Goal: Task Accomplishment & Management: Use online tool/utility

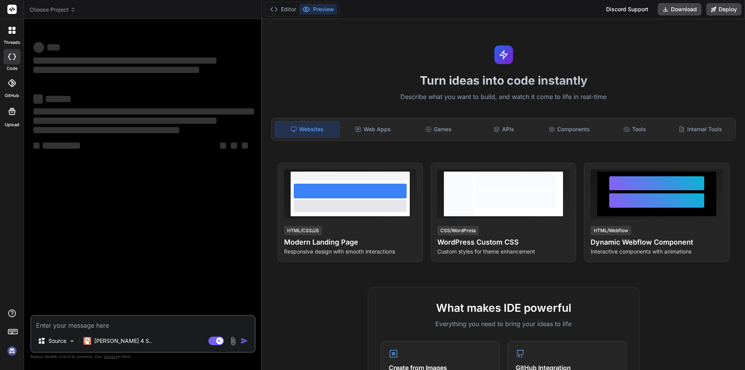
click at [91, 326] on textarea at bounding box center [142, 323] width 223 height 14
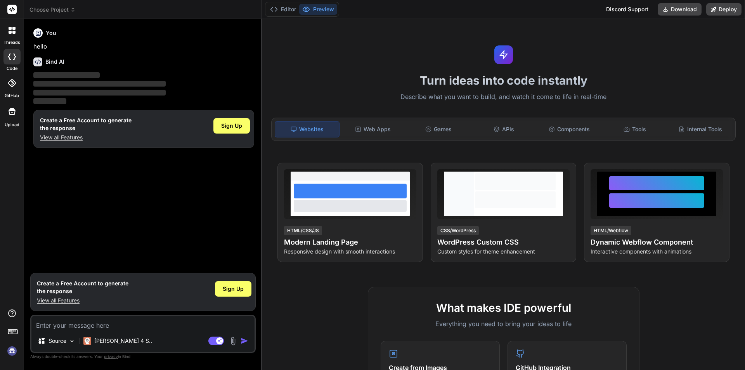
click at [7, 353] on img at bounding box center [11, 350] width 13 height 13
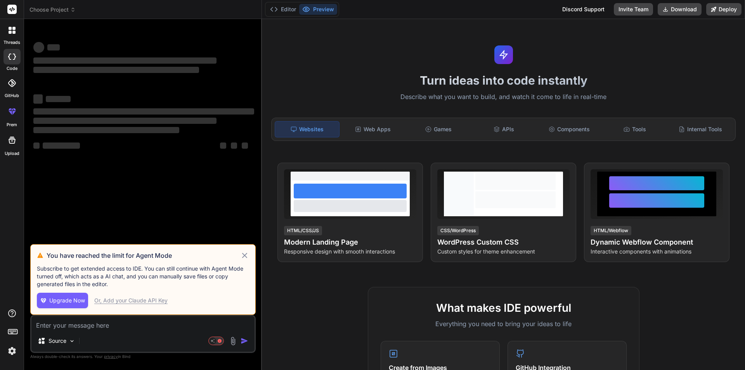
click at [93, 320] on textarea at bounding box center [142, 323] width 223 height 14
type textarea "x"
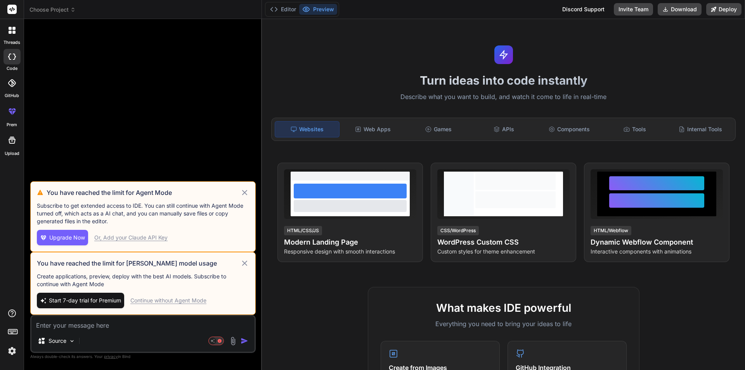
paste textarea "let message; if (isChildEmaiExists?.studentId === studentId || isUsernameExists…"
type textarea "let message; if (isChildEmaiExists?.studentId === studentId || isUsernameExists…"
type textarea "x"
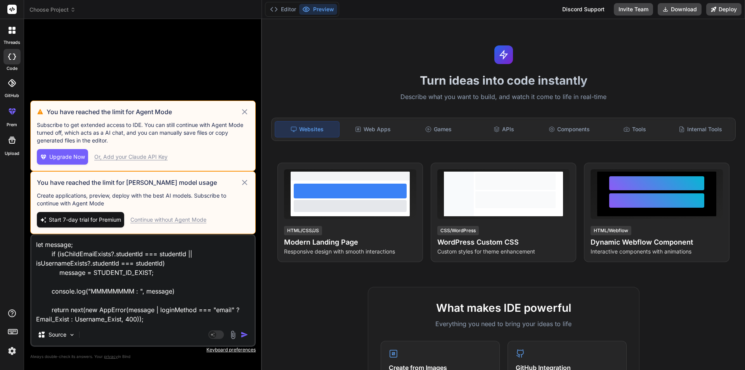
type textarea "let message; if (isChildEmaiExists?.studentId === studentId || isUsernameExists…"
click at [246, 183] on icon at bounding box center [244, 182] width 9 height 9
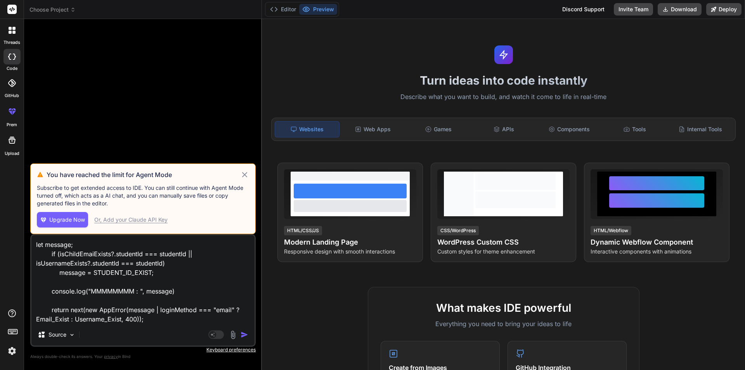
click at [244, 172] on icon at bounding box center [244, 174] width 9 height 9
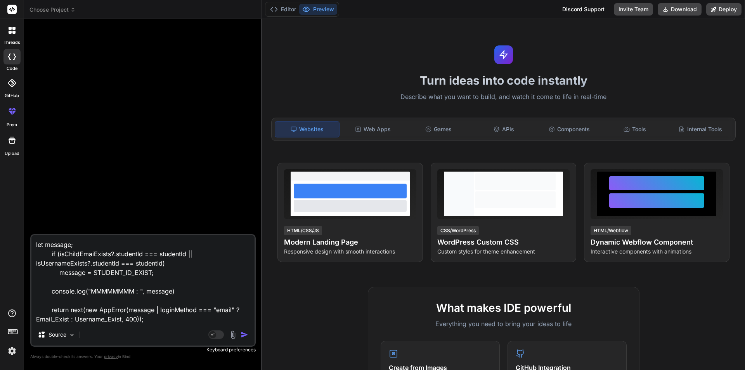
click at [157, 319] on textarea "let message; if (isChildEmaiExists?.studentId === studentId || isUsernameExists…" at bounding box center [142, 279] width 223 height 88
type textarea "x"
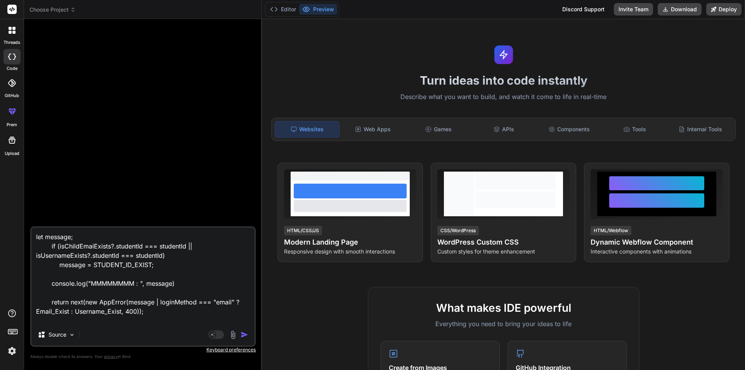
type textarea "let message; if (isChildEmaiExists?.studentId === studentId || isUsernameExists…"
type textarea "x"
type textarea "let message; if (isChildEmaiExists?.studentId === studentId || isUsernameExists…"
type textarea "x"
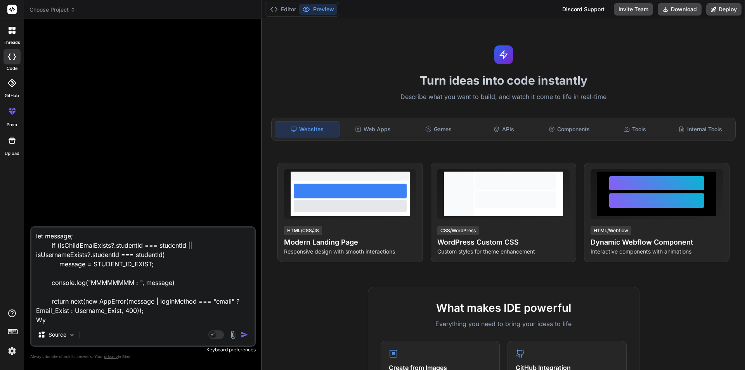
type textarea "let message; if (isChildEmaiExists?.studentId === studentId || isUsernameExists…"
type textarea "x"
type textarea "let message; if (isChildEmaiExists?.studentId === studentId || isUsernameExists…"
type textarea "x"
type textarea "let message; if (isChildEmaiExists?.studentId === studentId || isUsernameExists…"
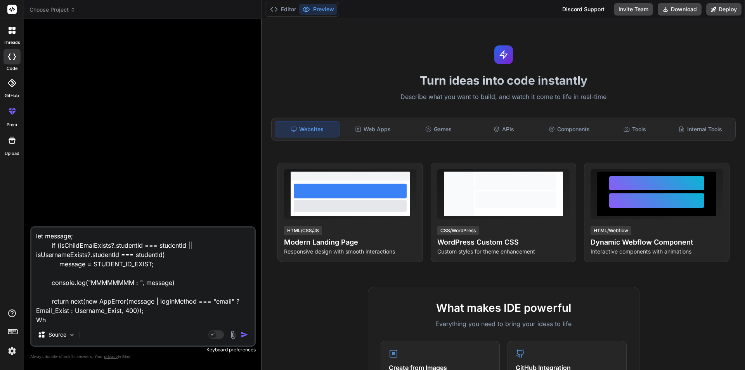
type textarea "x"
type textarea "let message; if (isChildEmaiExists?.studentId === studentId || isUsernameExists…"
type textarea "x"
type textarea "let message; if (isChildEmaiExists?.studentId === studentId || isUsernameExists…"
type textarea "x"
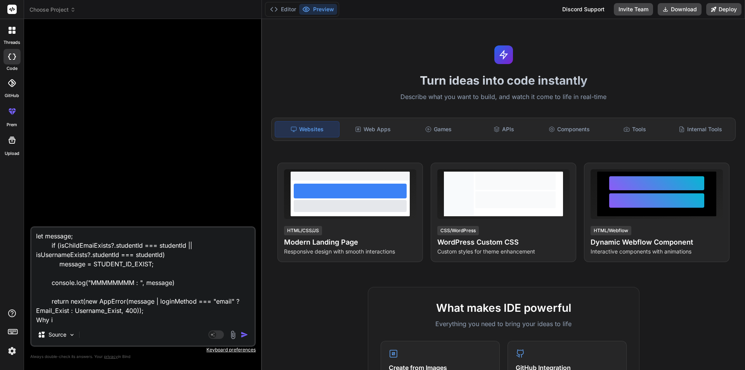
type textarea "let message; if (isChildEmaiExists?.studentId === studentId || isUsernameExists…"
type textarea "x"
type textarea "let message; if (isChildEmaiExists?.studentId === studentId || isUsernameExists…"
type textarea "x"
type textarea "let message; if (isChildEmaiExists?.studentId === studentId || isUsernameExists…"
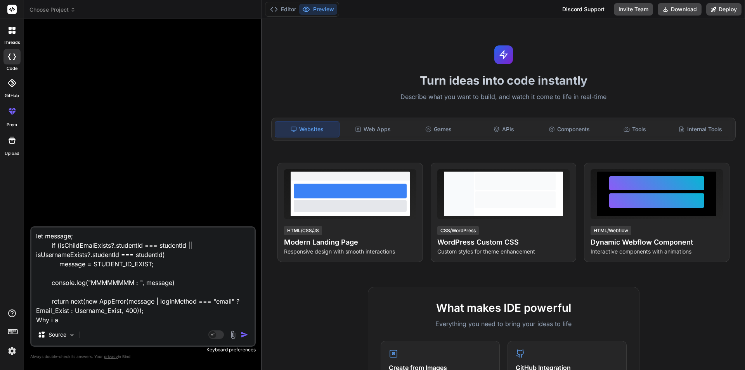
type textarea "x"
type textarea "let message; if (isChildEmaiExists?.studentId === studentId || isUsernameExists…"
type textarea "x"
type textarea "let message; if (isChildEmaiExists?.studentId === studentId || isUsernameExists…"
type textarea "x"
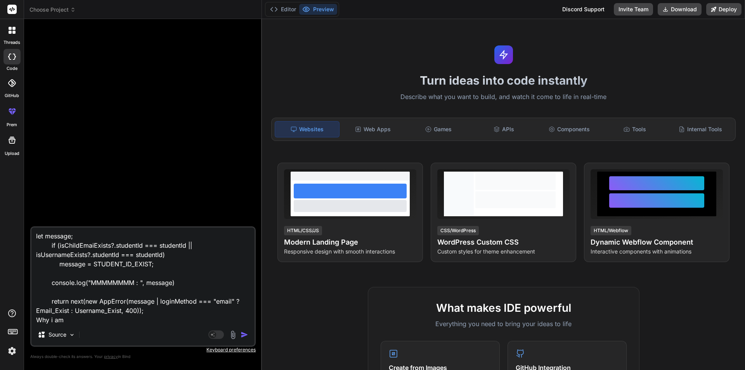
type textarea "let message; if (isChildEmaiExists?.studentId === studentId || isUsernameExists…"
type textarea "x"
type textarea "let message; if (isChildEmaiExists?.studentId === studentId || isUsernameExists…"
type textarea "x"
type textarea "let message; if (isChildEmaiExists?.studentId === studentId || isUsernameExists…"
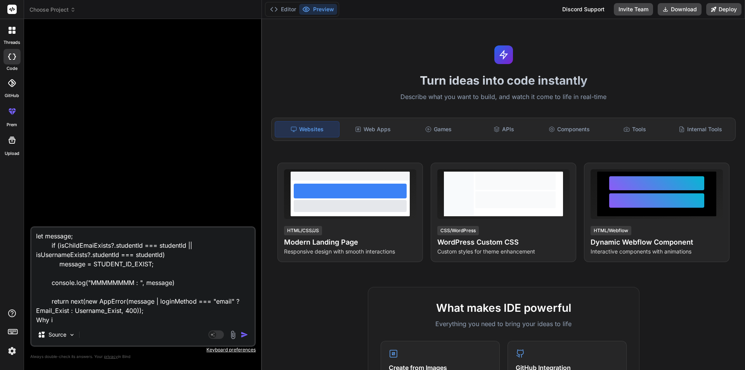
type textarea "x"
type textarea "let message; if (isChildEmaiExists?.studentId === studentId || isUsernameExists…"
type textarea "x"
type textarea "let message; if (isChildEmaiExists?.studentId === studentId || isUsernameExists…"
type textarea "x"
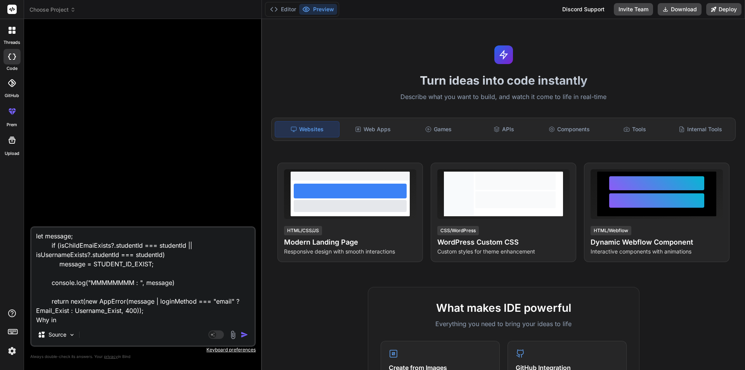
type textarea "let message; if (isChildEmaiExists?.studentId === studentId || isUsernameExists…"
type textarea "x"
type textarea "let message; if (isChildEmaiExists?.studentId === studentId || isUsernameExists…"
type textarea "x"
type textarea "let message; if (isChildEmaiExists?.studentId === studentId || isUsernameExists…"
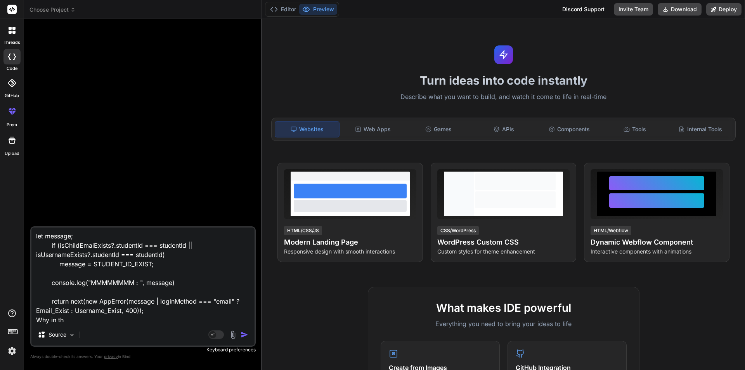
type textarea "x"
type textarea "let message; if (isChildEmaiExists?.studentId === studentId || isUsernameExists…"
type textarea "x"
type textarea "let message; if (isChildEmaiExists?.studentId === studentId || isUsernameExists…"
type textarea "x"
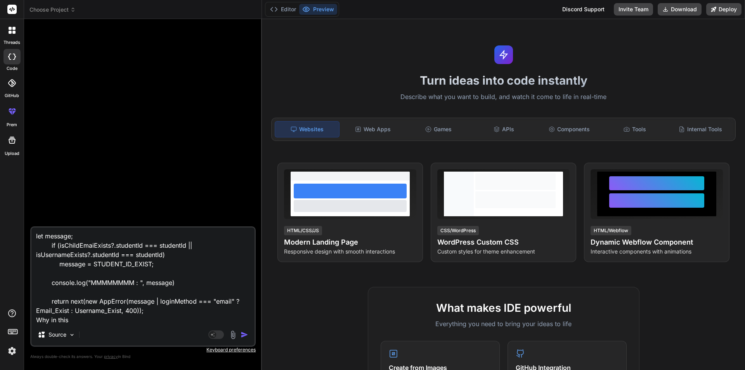
type textarea "let message; if (isChildEmaiExists?.studentId === studentId || isUsernameExists…"
type textarea "x"
type textarea "let message; if (isChildEmaiExists?.studentId === studentId || isUsernameExists…"
type textarea "x"
type textarea "let message; if (isChildEmaiExists?.studentId === studentId || isUsernameExists…"
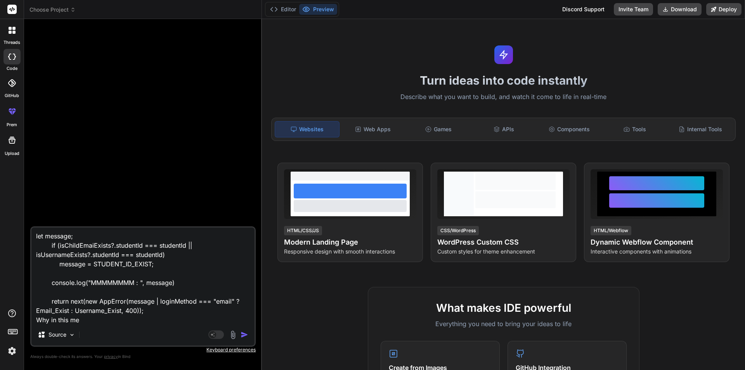
type textarea "x"
type textarea "let message; if (isChildEmaiExists?.studentId === studentId || isUsernameExists…"
type textarea "x"
type textarea "let message; if (isChildEmaiExists?.studentId === studentId || isUsernameExists…"
type textarea "x"
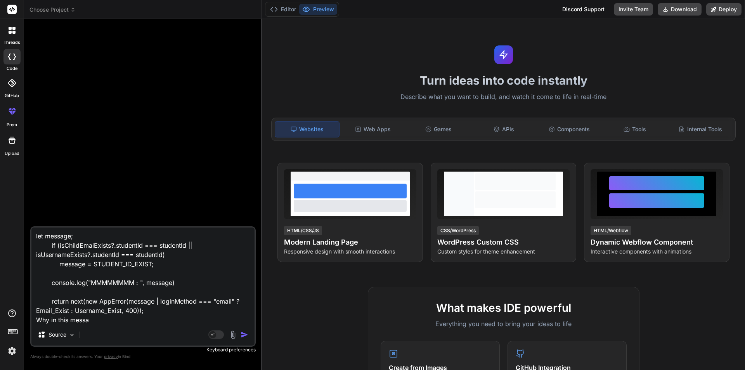
type textarea "let message; if (isChildEmaiExists?.studentId === studentId || isUsernameExists…"
type textarea "x"
type textarea "let message; if (isChildEmaiExists?.studentId === studentId || isUsernameExists…"
type textarea "x"
type textarea "let message; if (isChildEmaiExists?.studentId === studentId || isUsernameExists…"
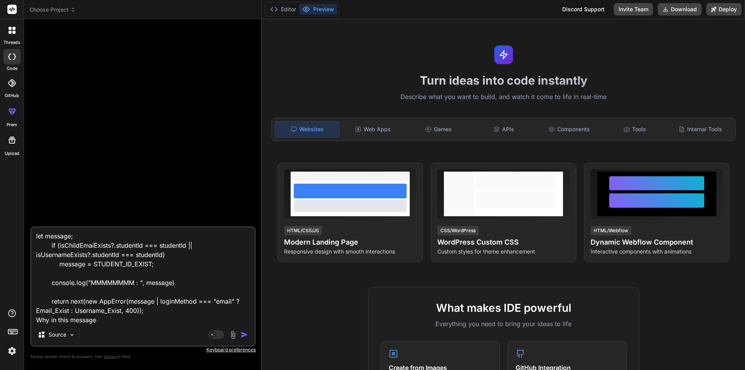
type textarea "x"
type textarea "let message; if (isChildEmaiExists?.studentId === studentId || isUsernameExists…"
type textarea "x"
type textarea "let message; if (isChildEmaiExists?.studentId === studentId || isUsernameExists…"
type textarea "x"
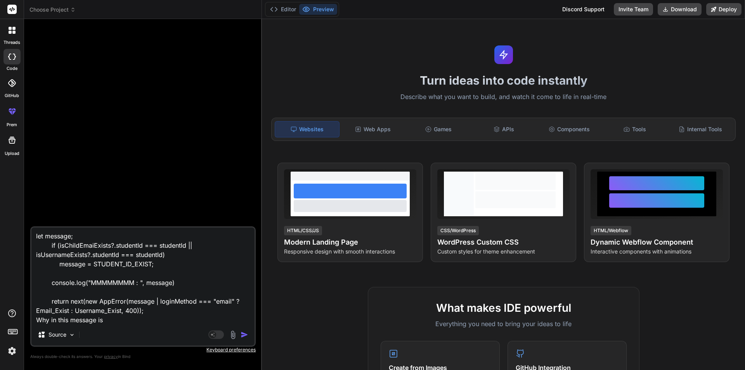
type textarea "let message; if (isChildEmaiExists?.studentId === studentId || isUsernameExists…"
type textarea "x"
type textarea "let message; if (isChildEmaiExists?.studentId === studentId || isUsernameExists…"
type textarea "x"
type textarea "let message; if (isChildEmaiExists?.studentId === studentId || isUsernameExists…"
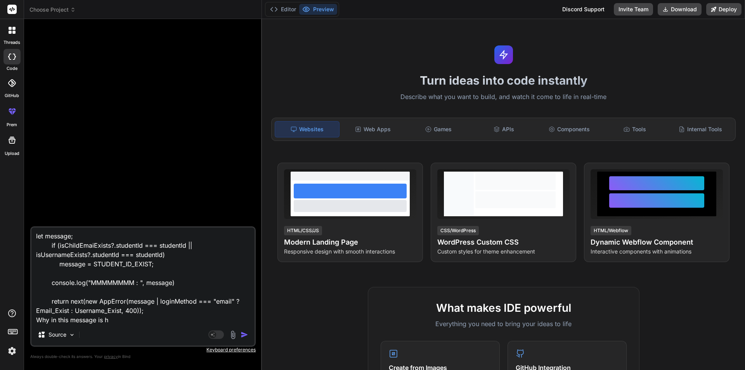
type textarea "x"
type textarea "let message; if (isChildEmaiExists?.studentId === studentId || isUsernameExists…"
type textarea "x"
type textarea "let message; if (isChildEmaiExists?.studentId === studentId || isUsernameExists…"
type textarea "x"
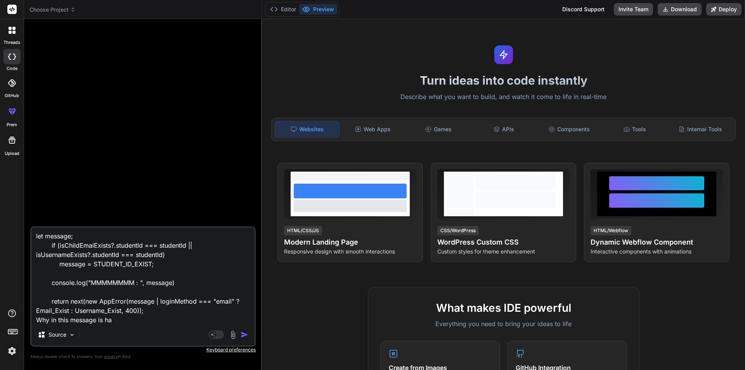
type textarea "let message; if (isChildEmaiExists?.studentId === studentId || isUsernameExists…"
type textarea "x"
type textarea "let message; if (isChildEmaiExists?.studentId === studentId || isUsernameExists…"
type textarea "x"
type textarea "let message; if (isChildEmaiExists?.studentId === studentId || isUsernameExists…"
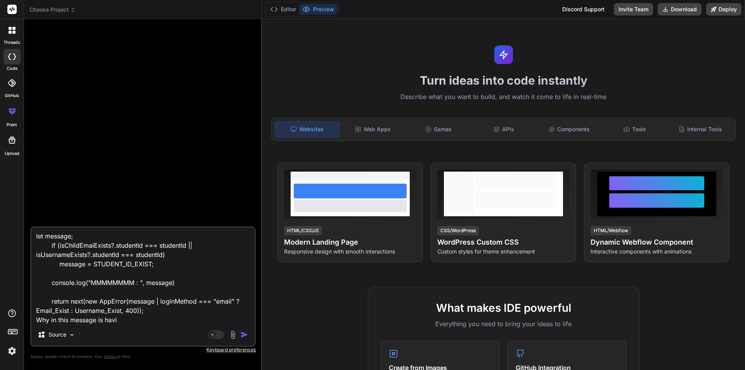
type textarea "x"
type textarea "let message; if (isChildEmaiExists?.studentId === studentId || isUsernameExists…"
type textarea "x"
type textarea "let message; if (isChildEmaiExists?.studentId === studentId || isUsernameExists…"
type textarea "x"
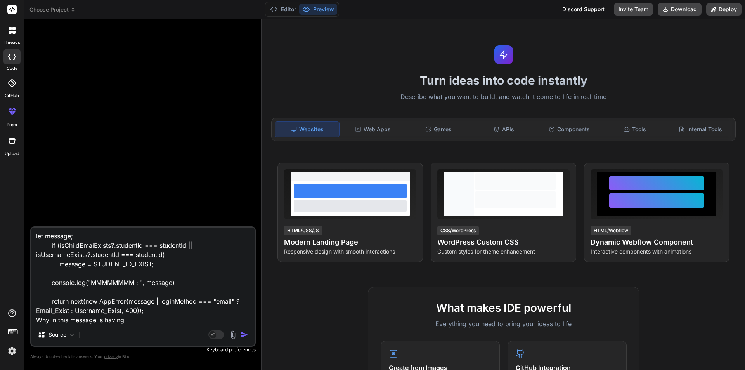
type textarea "let message; if (isChildEmaiExists?.studentId === studentId || isUsernameExists…"
type textarea "x"
type textarea "let message; if (isChildEmaiExists?.studentId === studentId || isUsernameExists…"
type textarea "x"
type textarea "let message; if (isChildEmaiExists?.studentId === studentId || isUsernameExists…"
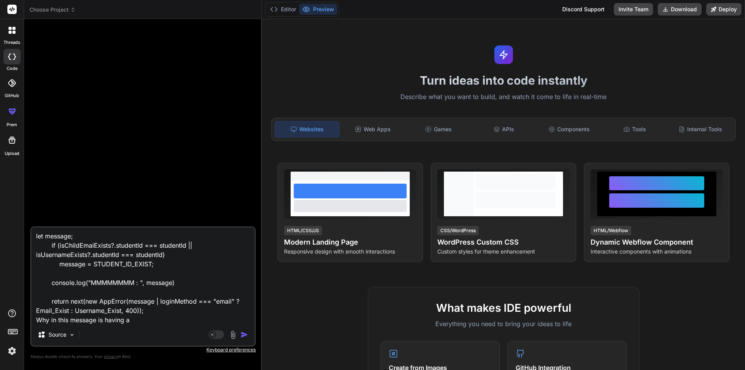
type textarea "x"
type textarea "let message; if (isChildEmaiExists?.studentId === studentId || isUsernameExists…"
type textarea "x"
type textarea "let message; if (isChildEmaiExists?.studentId === studentId || isUsernameExists…"
type textarea "x"
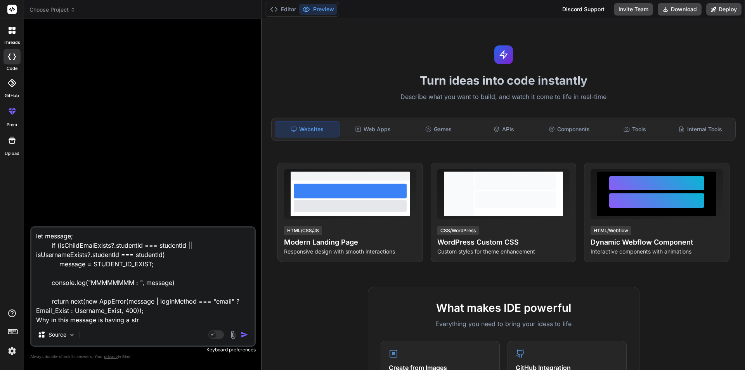
type textarea "let message; if (isChildEmaiExists?.studentId === studentId || isUsernameExists…"
type textarea "x"
type textarea "let message; if (isChildEmaiExists?.studentId === studentId || isUsernameExists…"
type textarea "x"
type textarea "let message; if (isChildEmaiExists?.studentId === studentId || isUsernameExists…"
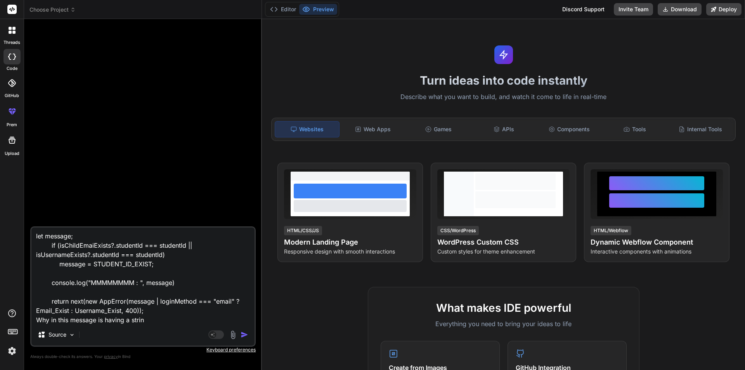
type textarea "x"
type textarea "let message; if (isChildEmaiExists?.studentId === studentId || isUsernameExists…"
type textarea "x"
type textarea "let message; if (isChildEmaiExists?.studentId === studentId || isUsernameExists…"
type textarea "x"
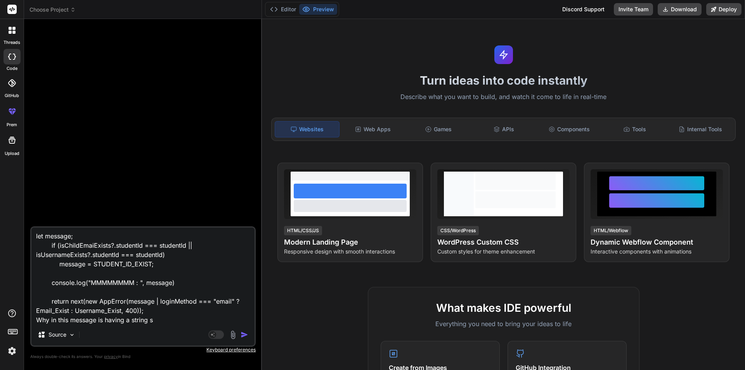
type textarea "let message; if (isChildEmaiExists?.studentId === studentId || isUsernameExists…"
type textarea "x"
type textarea "let message; if (isChildEmaiExists?.studentId === studentId || isUsernameExists…"
type textarea "x"
type textarea "let message; if (isChildEmaiExists?.studentId === studentId || isUsernameExists…"
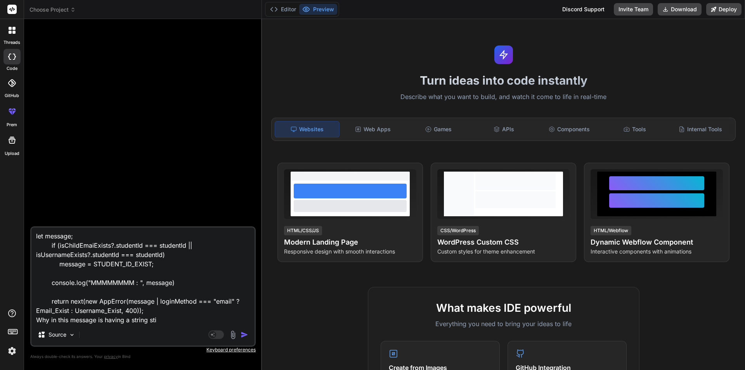
type textarea "x"
type textarea "let message; if (isChildEmaiExists?.studentId === studentId || isUsernameExists…"
type textarea "x"
type textarea "let message; if (isChildEmaiExists?.studentId === studentId || isUsernameExists…"
type textarea "x"
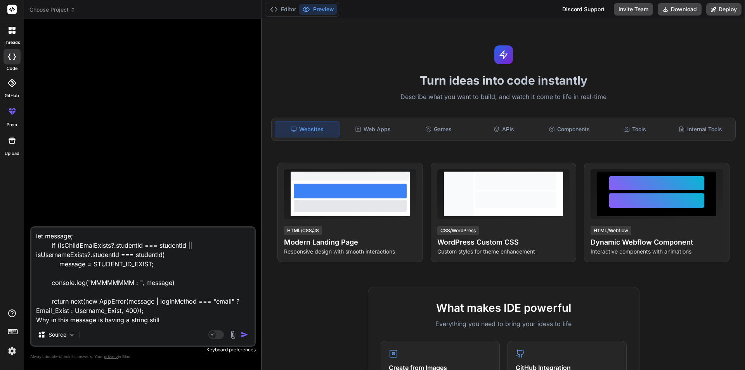
drag, startPoint x: 159, startPoint y: 301, endPoint x: 232, endPoint y: 303, distance: 73.4
click at [232, 303] on textarea "let message; if (isChildEmaiExists?.studentId === studentId || isUsernameExists…" at bounding box center [142, 275] width 223 height 96
click at [187, 319] on textarea "let message; if (isChildEmaiExists?.studentId === studentId || isUsernameExists…" at bounding box center [142, 275] width 223 height 96
paste textarea "loginMethod === "email""
type textarea "let message; if (isChildEmaiExists?.studentId === studentId || isUsernameExists…"
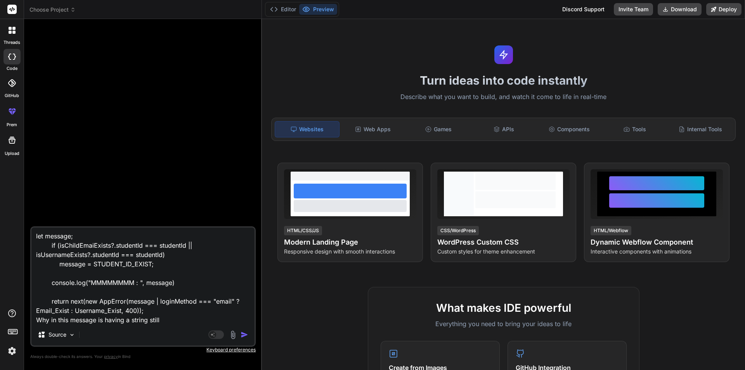
type textarea "x"
type textarea "let message; if (isChildEmaiExists?.studentId === studentId || isUsernameExists…"
type textarea "x"
type textarea "let message; if (isChildEmaiExists?.studentId === studentId || isUsernameExists…"
type textarea "x"
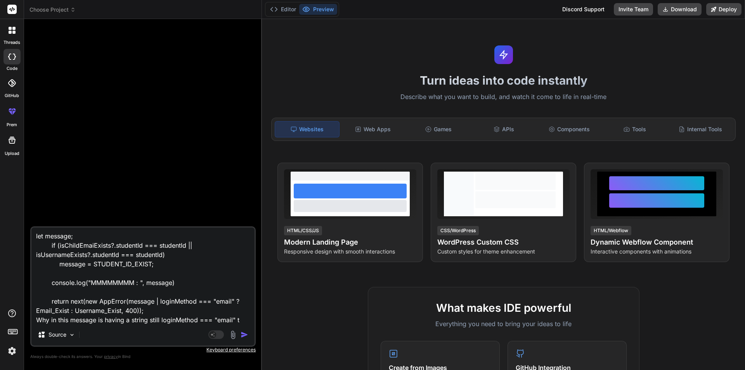
type textarea "let message; if (isChildEmaiExists?.studentId === studentId || isUsernameExists…"
type textarea "x"
type textarea "let message; if (isChildEmaiExists?.studentId === studentId || isUsernameExists…"
type textarea "x"
type textarea "let message; if (isChildEmaiExists?.studentId === studentId || isUsernameExists…"
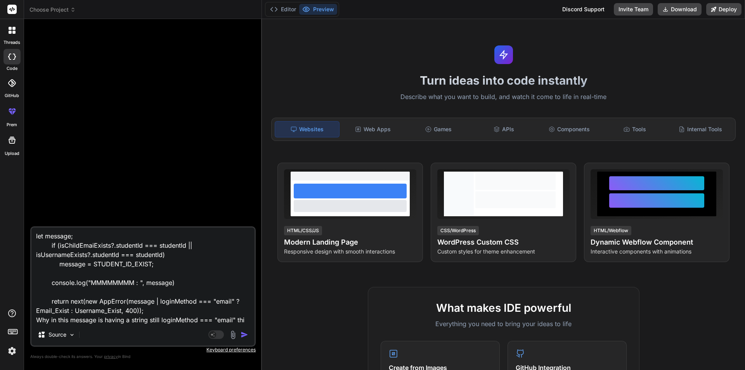
type textarea "x"
type textarea "let message; if (isChildEmaiExists?.studentId === studentId || isUsernameExists…"
type textarea "x"
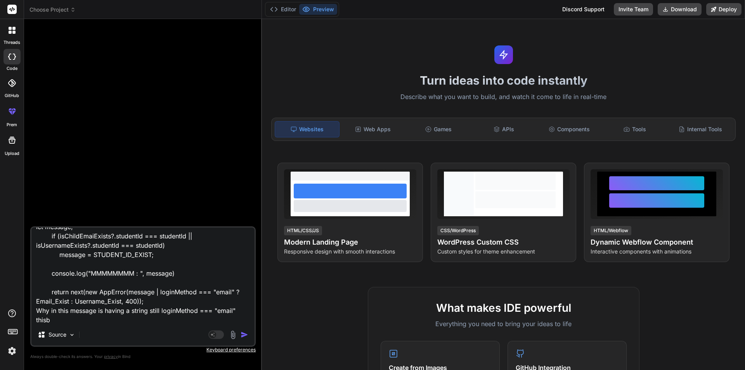
type textarea "let message; if (isChildEmaiExists?.studentId === studentId || isUsernameExists…"
type textarea "x"
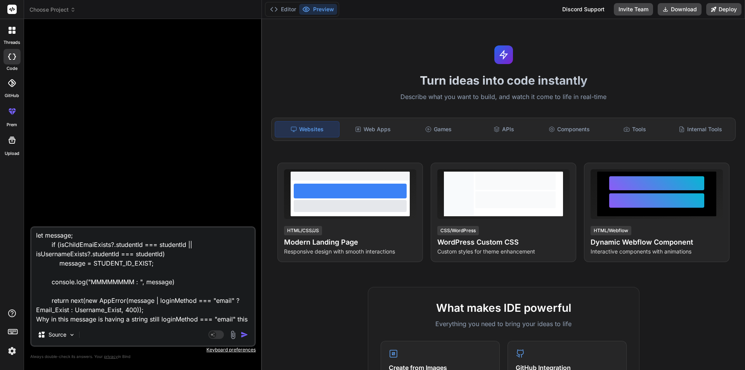
type textarea "let message; if (isChildEmaiExists?.studentId === studentId || isUsernameExists…"
type textarea "x"
type textarea "let message; if (isChildEmaiExists?.studentId === studentId || isUsernameExists…"
type textarea "x"
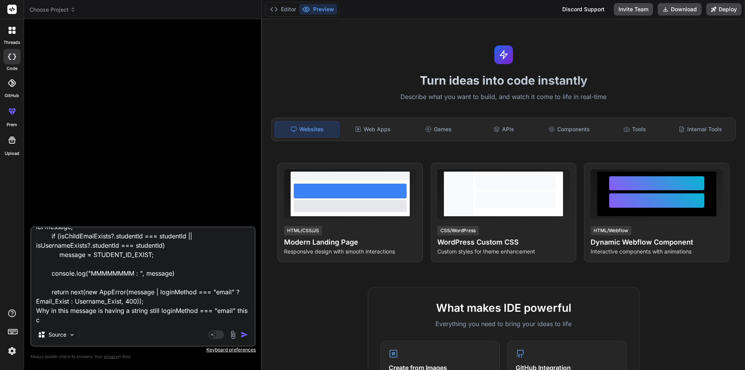
type textarea "let message; if (isChildEmaiExists?.studentId === studentId || isUsernameExists…"
type textarea "x"
type textarea "let message; if (isChildEmaiExists?.studentId === studentId || isUsernameExists…"
type textarea "x"
type textarea "let message; if (isChildEmaiExists?.studentId === studentId || isUsernameExists…"
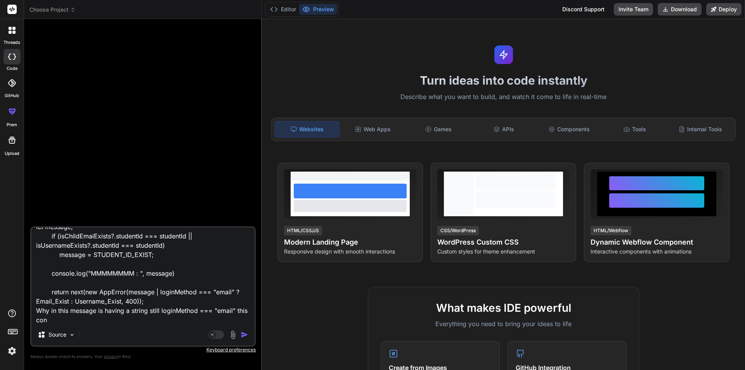
type textarea "x"
type textarea "let message; if (isChildEmaiExists?.studentId === studentId || isUsernameExists…"
type textarea "x"
type textarea "let message; if (isChildEmaiExists?.studentId === studentId || isUsernameExists…"
type textarea "x"
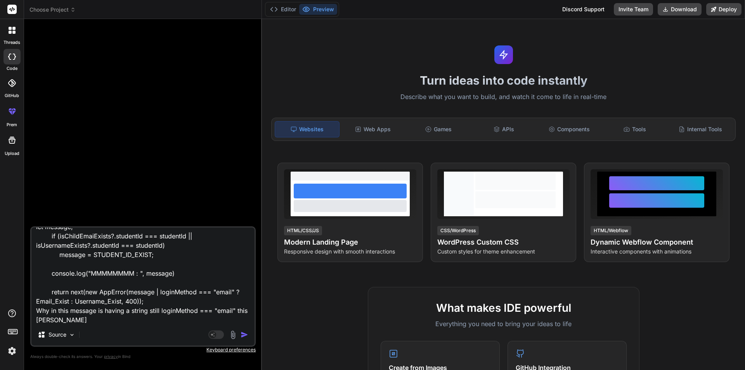
type textarea "let message; if (isChildEmaiExists?.studentId === studentId || isUsernameExists…"
type textarea "x"
type textarea "let message; if (isChildEmaiExists?.studentId === studentId || isUsernameExists…"
type textarea "x"
type textarea "let message; if (isChildEmaiExists?.studentId === studentId || isUsernameExists…"
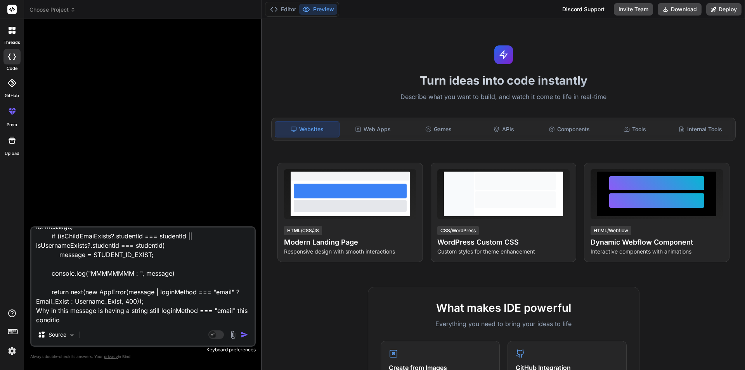
type textarea "x"
type textarea "let message; if (isChildEmaiExists?.studentId === studentId || isUsernameExists…"
type textarea "x"
type textarea "let message; if (isChildEmaiExists?.studentId === studentId || isUsernameExists…"
type textarea "x"
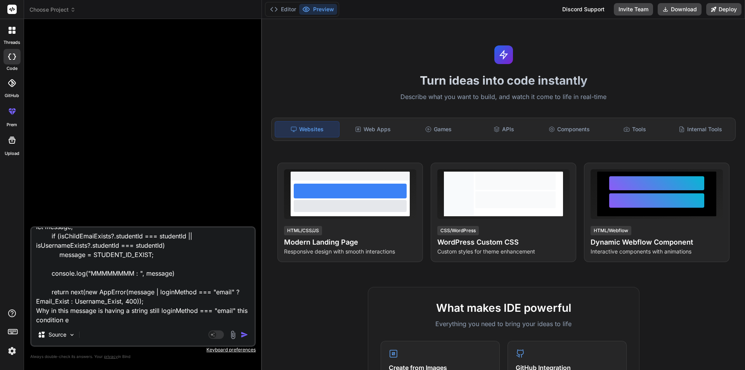
type textarea "let message; if (isChildEmaiExists?.studentId === studentId || isUsernameExists…"
type textarea "x"
type textarea "let message; if (isChildEmaiExists?.studentId === studentId || isUsernameExists…"
type textarea "x"
type textarea "let message; if (isChildEmaiExists?.studentId === studentId || isUsernameExists…"
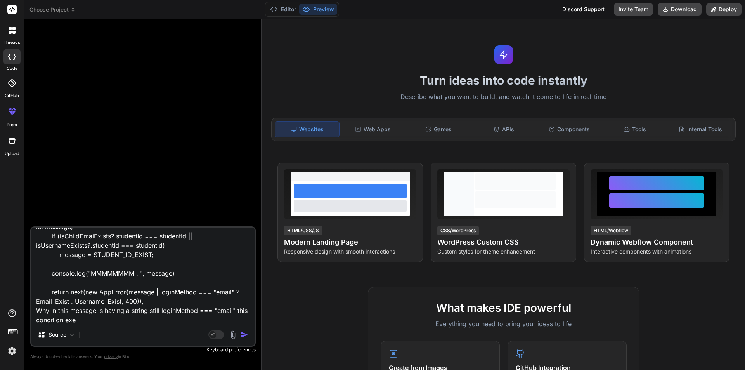
type textarea "x"
type textarea "let message; if (isChildEmaiExists?.studentId === studentId || isUsernameExists…"
type textarea "x"
type textarea "let message; if (isChildEmaiExists?.studentId === studentId || isUsernameExists…"
type textarea "x"
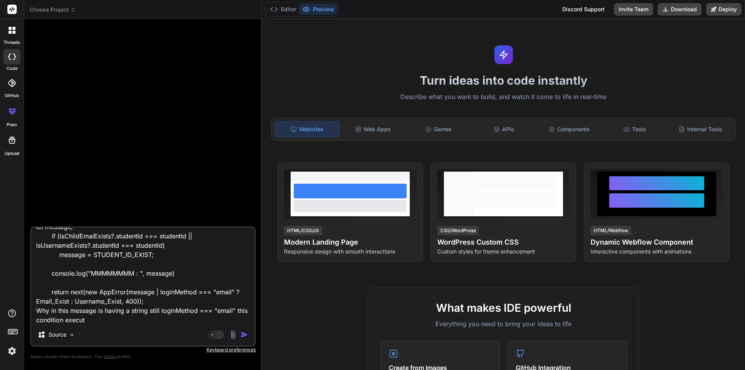
type textarea "let message; if (isChildEmaiExists?.studentId === studentId || isUsernameExists…"
type textarea "x"
type textarea "let message; if (isChildEmaiExists?.studentId === studentId || isUsernameExists…"
type textarea "x"
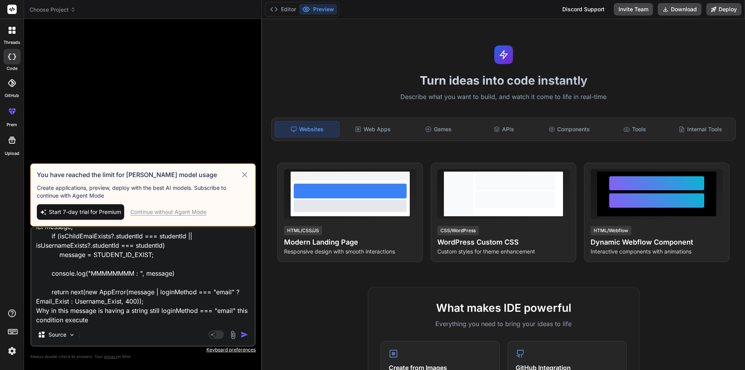
type textarea "let message; if (isChildEmaiExists?.studentId === studentId || isUsernameExists…"
click at [242, 333] on img "button" at bounding box center [245, 335] width 8 height 8
click at [185, 212] on div "Continue without Agent Mode" at bounding box center [168, 212] width 76 height 8
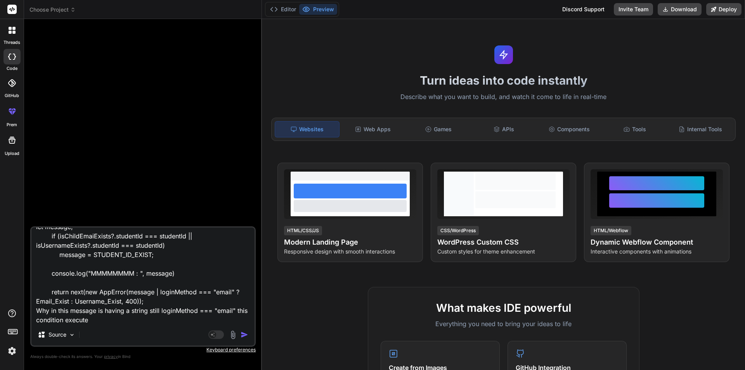
click at [242, 333] on img "button" at bounding box center [245, 335] width 8 height 8
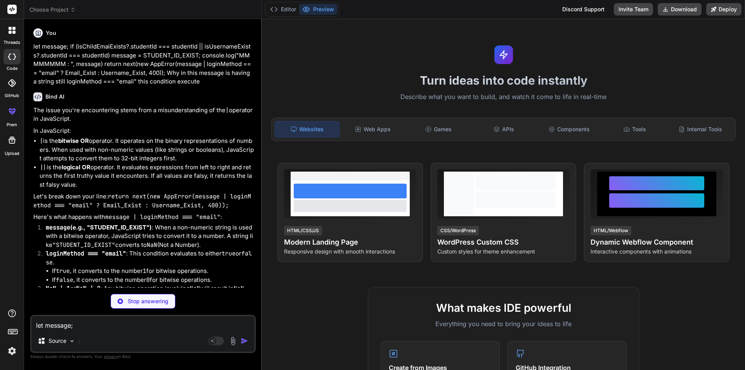
type textarea "x"
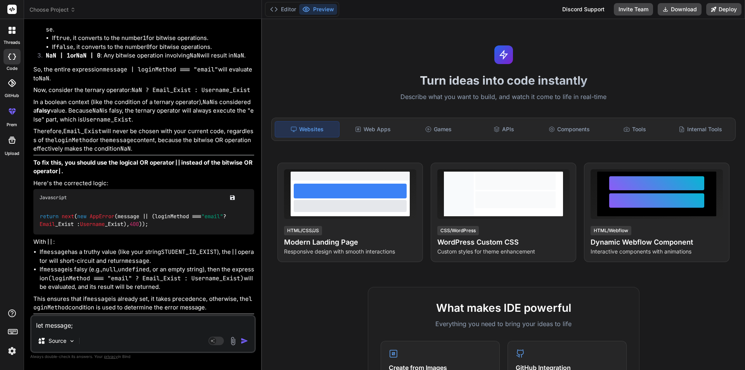
scroll to position [272, 0]
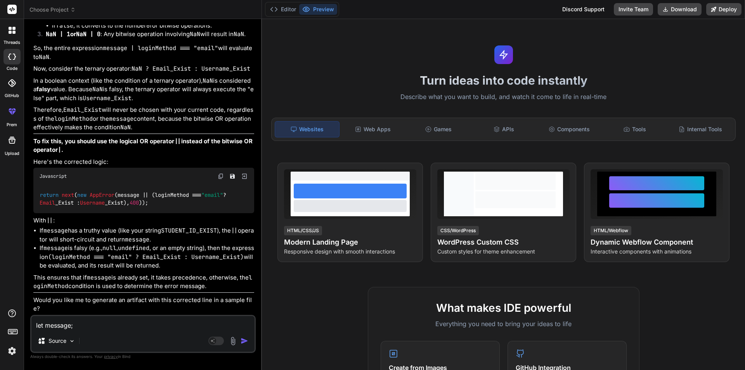
click at [149, 234] on li "If message has a truthy value (like your string STUDENT_ID_EXIST ), the || oper…" at bounding box center [147, 234] width 215 height 17
click at [114, 327] on textarea "let message; if (isChildEmaiExists?.studentId === studentId || isUsernameExists…" at bounding box center [142, 323] width 223 height 14
paste textarea "if (isUsernameExists || isChildEmaiExists) { let message; if (isChildEmaiExists…"
type textarea "if (isUsernameExists || isChildEmaiExists) { let message; if (isChildEmaiExists…"
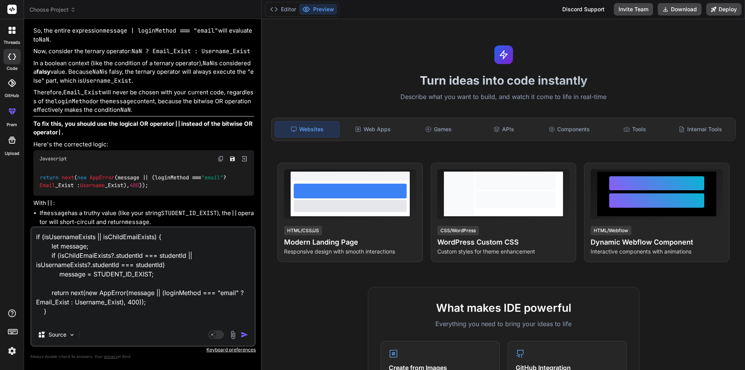
type textarea "x"
type textarea "if (isUsernameExists || isChildEmaiExists) { let message; if (isChildEmaiExists…"
type textarea "x"
type textarea "if (isUsernameExists || isChildEmaiExists) { let message; if (isChildEmaiExists…"
type textarea "x"
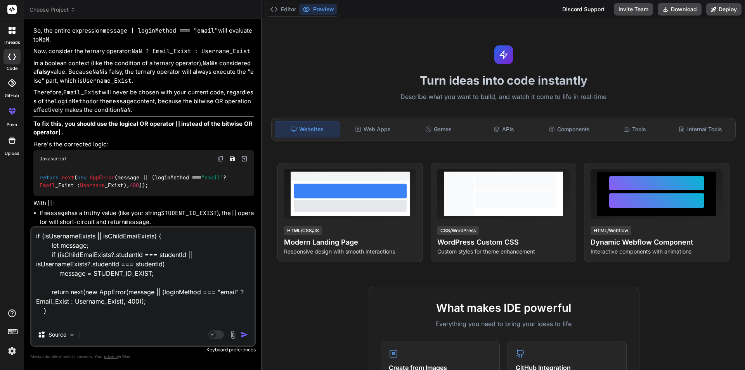
scroll to position [19, 0]
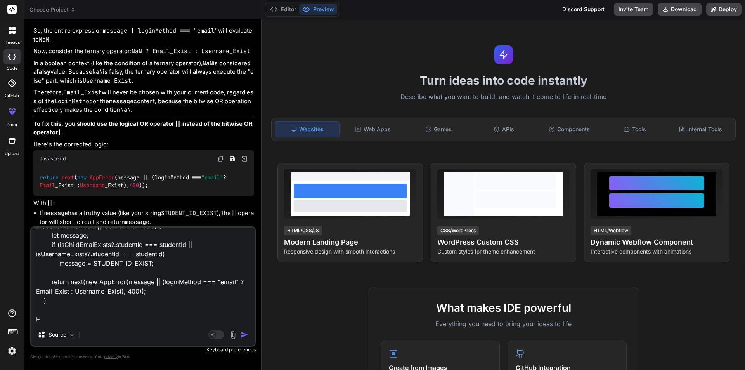
type textarea "if (isUsernameExists || isChildEmaiExists) { let message; if (isChildEmaiExists…"
type textarea "x"
type textarea "if (isUsernameExists || isChildEmaiExists) { let message; if (isChildEmaiExists…"
type textarea "x"
type textarea "if (isUsernameExists || isChildEmaiExists) { let message; if (isChildEmaiExists…"
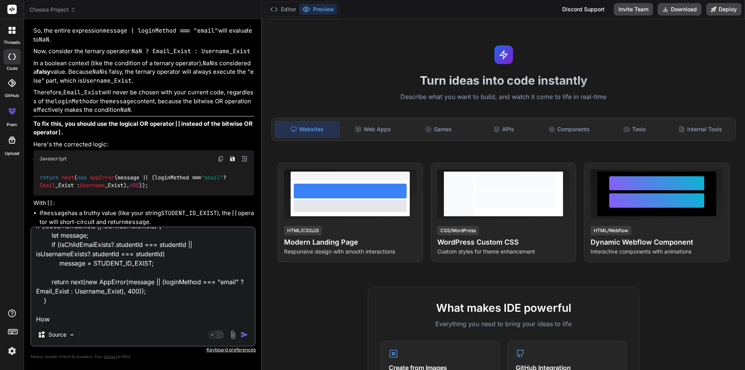
type textarea "x"
type textarea "if (isUsernameExists || isChildEmaiExists) { let message; if (isChildEmaiExists…"
type textarea "x"
type textarea "if (isUsernameExists || isChildEmaiExists) { let message; if (isChildEmaiExists…"
type textarea "x"
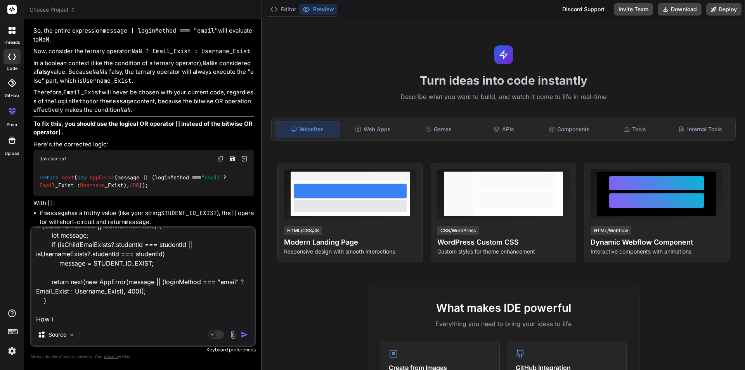
type textarea "if (isUsernameExists || isChildEmaiExists) { let message; if (isChildEmaiExists…"
type textarea "x"
type textarea "if (isUsernameExists || isChildEmaiExists) { let message; if (isChildEmaiExists…"
type textarea "x"
type textarea "if (isUsernameExists || isChildEmaiExists) { let message; if (isChildEmaiExists…"
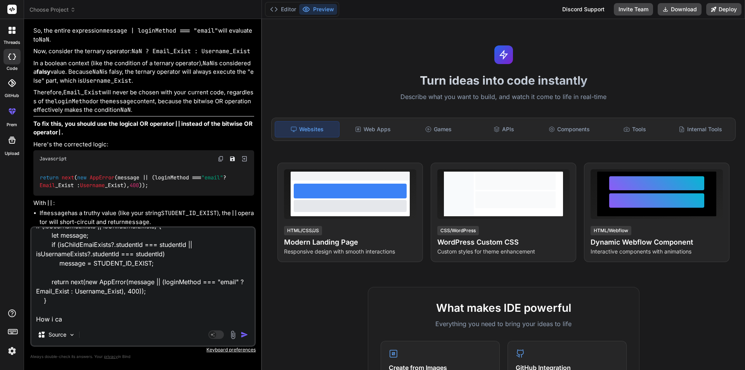
type textarea "x"
type textarea "if (isUsernameExists || isChildEmaiExists) { let message; if (isChildEmaiExists…"
type textarea "x"
type textarea "if (isUsernameExists || isChildEmaiExists) { let message; if (isChildEmaiExists…"
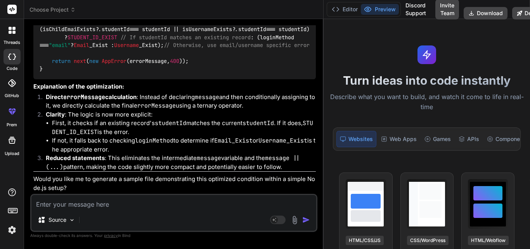
scroll to position [595, 0]
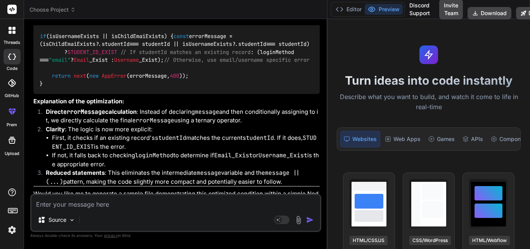
drag, startPoint x: 191, startPoint y: 95, endPoint x: 364, endPoint y: 78, distance: 173.5
click at [364, 78] on div "Choose Project Created with Pixso. Bind AI Web Search Created with Pixso. Code …" at bounding box center [277, 124] width 506 height 249
drag, startPoint x: 327, startPoint y: 72, endPoint x: 406, endPoint y: 72, distance: 78.4
click at [406, 72] on div "Choose Project Created with Pixso. Bind AI Web Search Created with Pixso. Code …" at bounding box center [277, 124] width 506 height 249
click at [148, 71] on code "if (isUsernameExists || isChildEmaiExists) { const errorMessage = (isChildEmaiE…" at bounding box center [175, 59] width 270 height 55
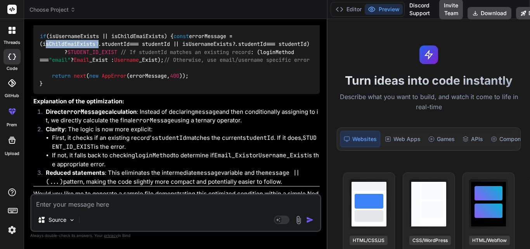
click at [148, 71] on code "if (isUsernameExists || isChildEmaiExists) { const errorMessage = (isChildEmaiE…" at bounding box center [175, 59] width 270 height 55
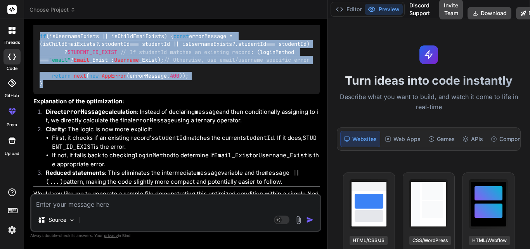
drag, startPoint x: 45, startPoint y: 126, endPoint x: 32, endPoint y: 64, distance: 63.2
click at [32, 64] on div "You let message; if (isChildEmaiExists?.studentId === studentId || isUsernameEx…" at bounding box center [176, 109] width 289 height 168
copy code "if (isUsernameExists || isChildEmaiExists) { const errorMessage = (isChildEmaiE…"
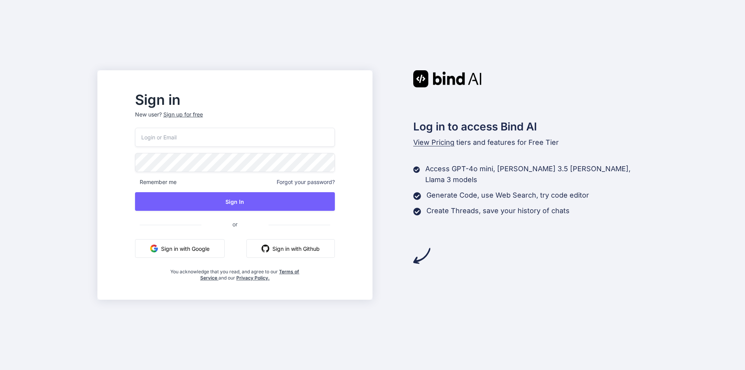
click at [181, 140] on input "email" at bounding box center [235, 137] width 200 height 19
type input "asif04@yopmail.com"
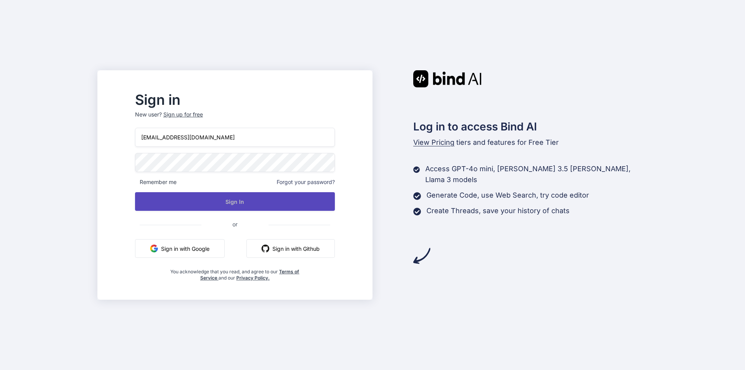
click at [211, 196] on button "Sign In" at bounding box center [235, 201] width 200 height 19
